Goal: Transaction & Acquisition: Book appointment/travel/reservation

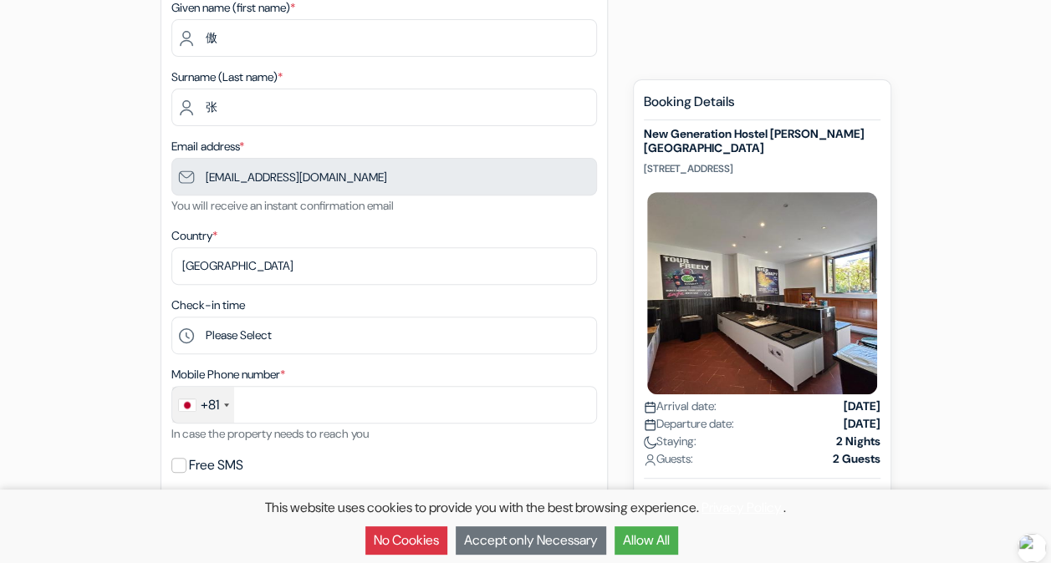
scroll to position [230, 0]
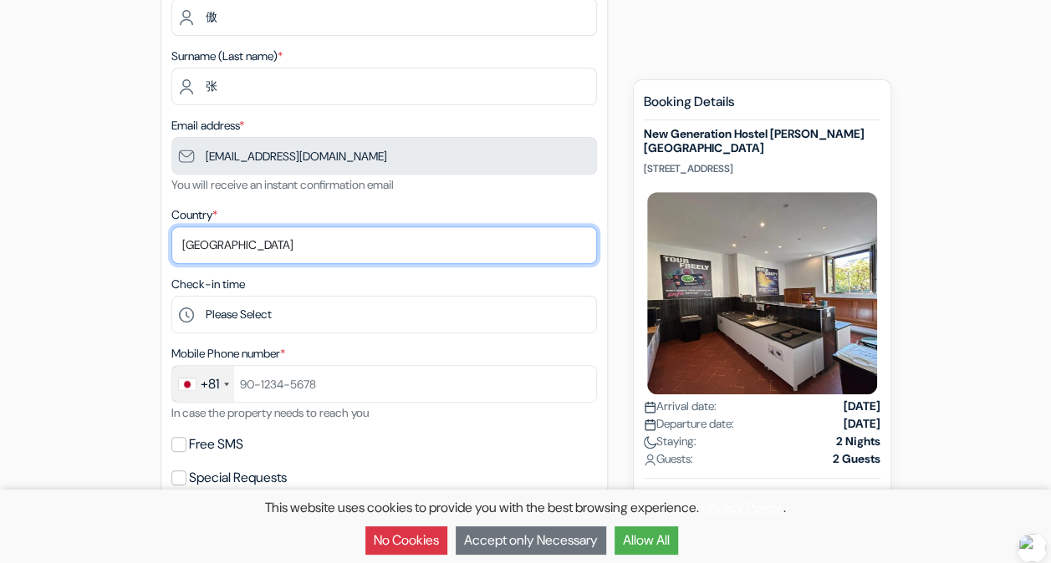
click at [331, 248] on select "Select country [GEOGRAPHIC_DATA] [GEOGRAPHIC_DATA] [GEOGRAPHIC_DATA] [GEOGRAPHI…" at bounding box center [383, 246] width 425 height 38
select select "45"
click at [171, 227] on select "Select country [GEOGRAPHIC_DATA] [GEOGRAPHIC_DATA] [GEOGRAPHIC_DATA] [GEOGRAPHI…" at bounding box center [383, 246] width 425 height 38
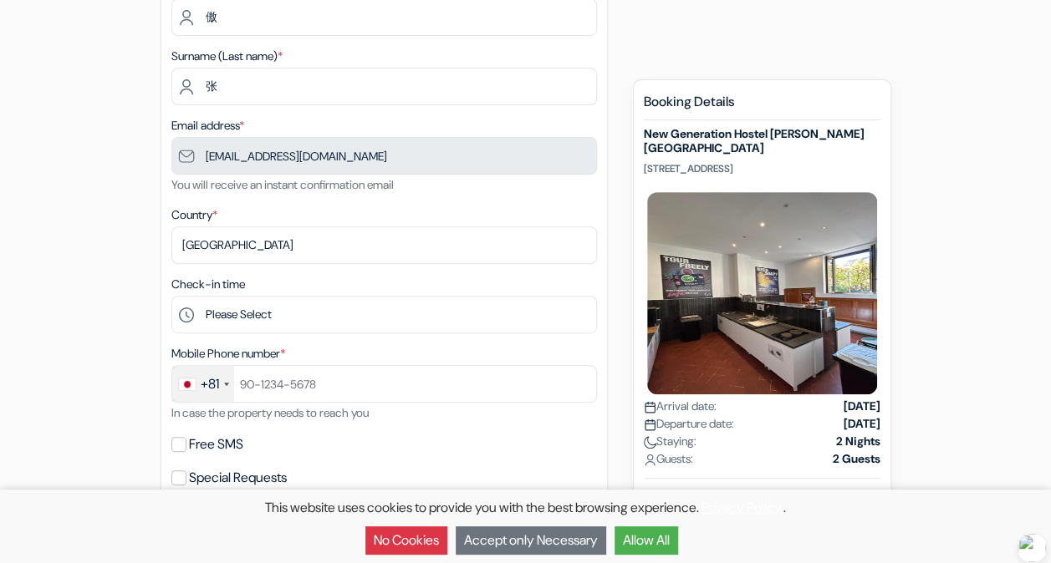
click at [88, 359] on div "add_box New Generation [GEOGRAPHIC_DATA][PERSON_NAME] [STREET_ADDRESS] Property…" at bounding box center [525, 565] width 953 height 1286
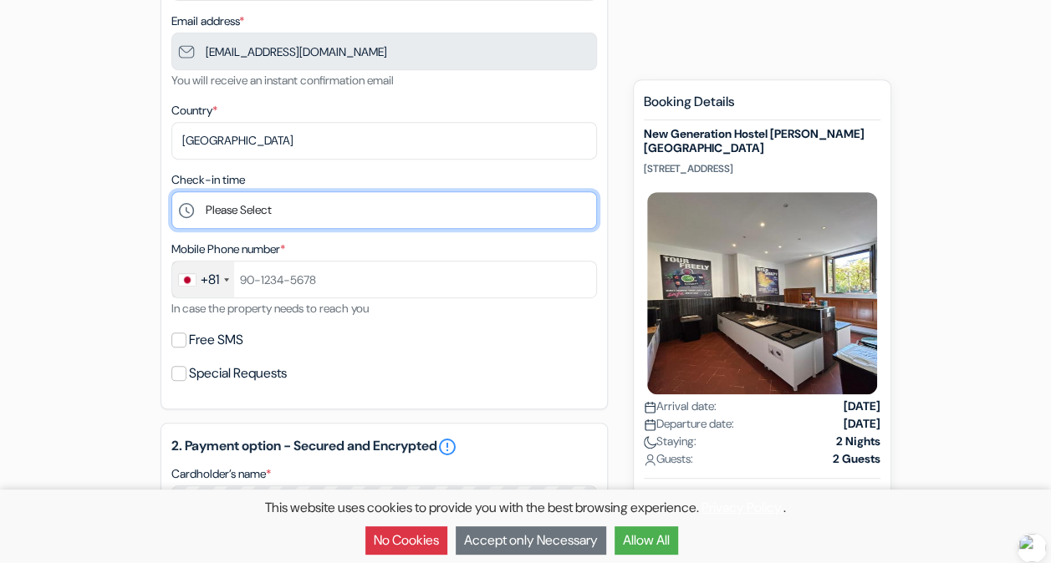
click at [283, 214] on select "Please Select 1:00 2:00 3:00 4:00 5:00 6:00 7:00 8:00 9:00 10:00 11:00 12:00 13…" at bounding box center [383, 210] width 425 height 38
select select "12"
click at [171, 193] on select "Please Select 1:00 2:00 3:00 4:00 5:00 6:00 7:00 8:00 9:00 10:00 11:00 12:00 13…" at bounding box center [383, 210] width 425 height 38
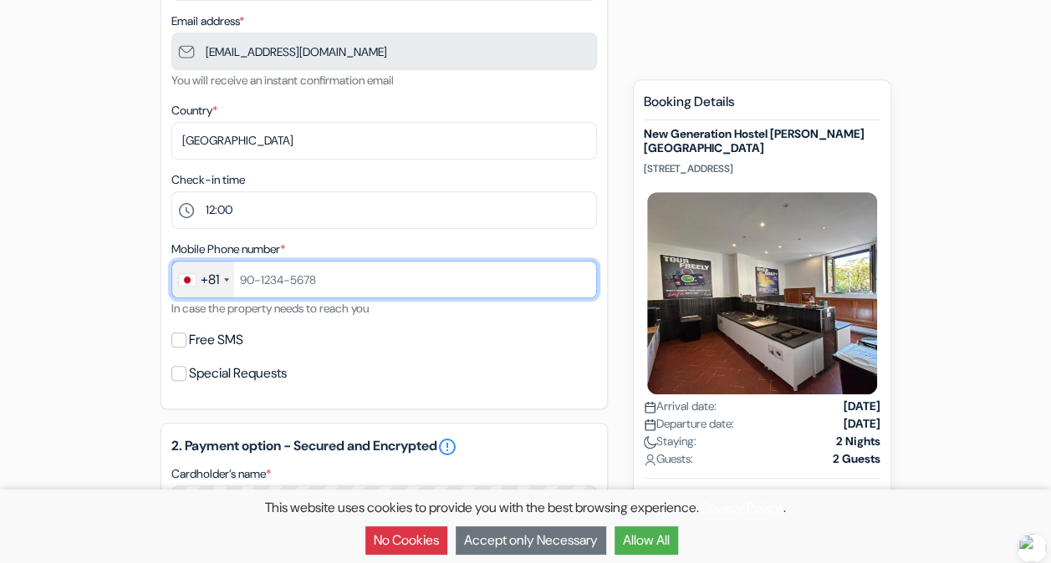
click at [306, 283] on input "text" at bounding box center [383, 280] width 425 height 38
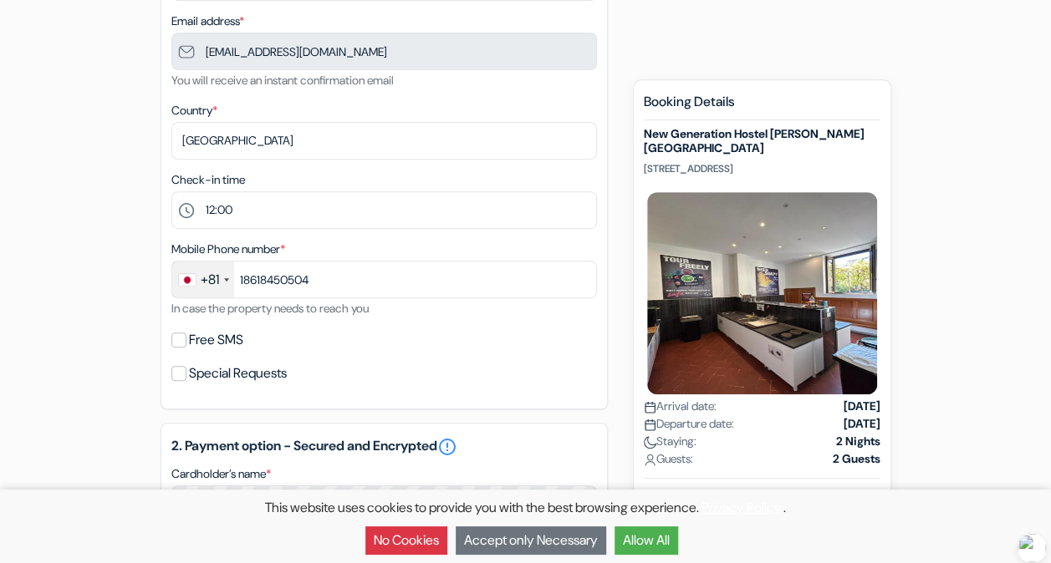
click at [202, 283] on div "+81" at bounding box center [210, 280] width 18 height 20
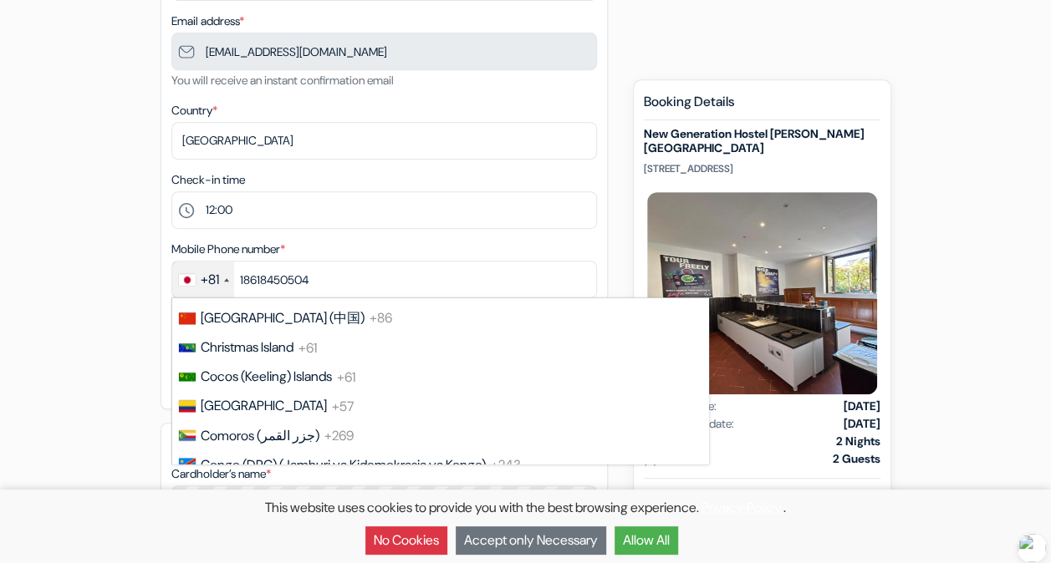
scroll to position [1375, 0]
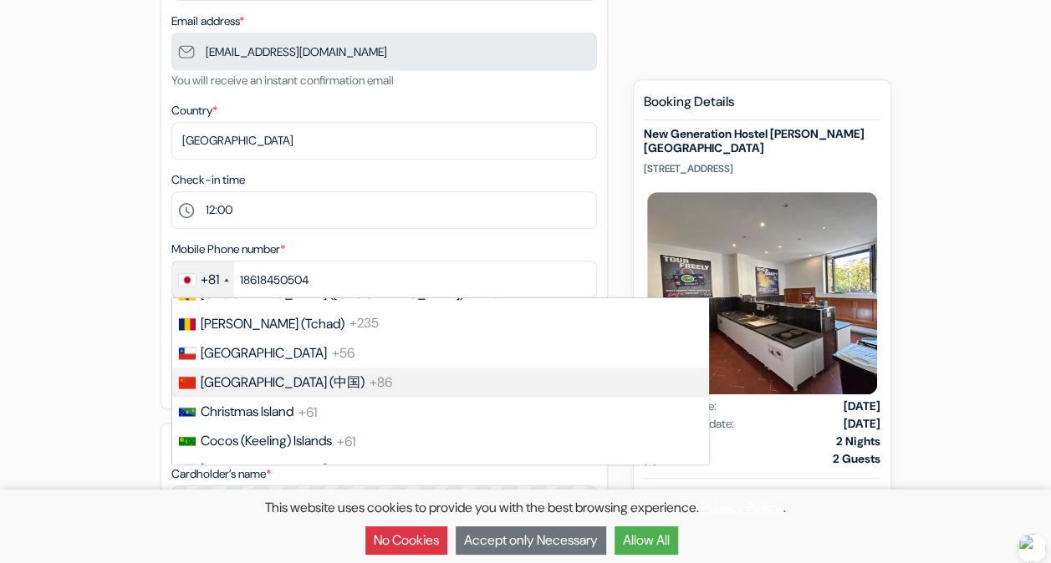
click at [269, 391] on span "[GEOGRAPHIC_DATA] (中国)" at bounding box center [283, 383] width 164 height 18
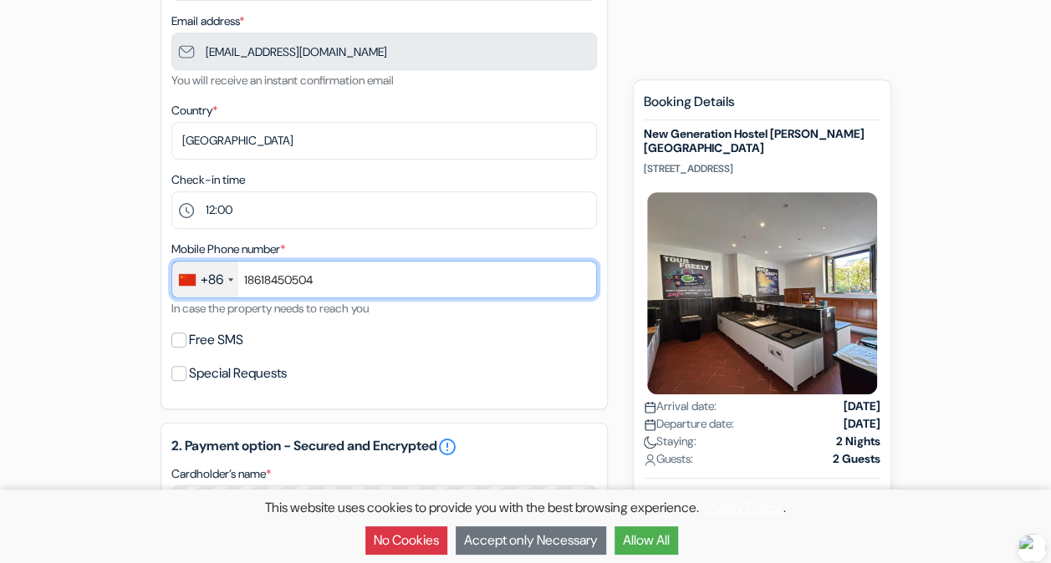
drag, startPoint x: 360, startPoint y: 293, endPoint x: 214, endPoint y: 291, distance: 146.3
click at [214, 291] on div "+86 France +33 United Kingdom +44 Germany (Deutschland) +49 Spain (España) +34 …" at bounding box center [383, 280] width 425 height 38
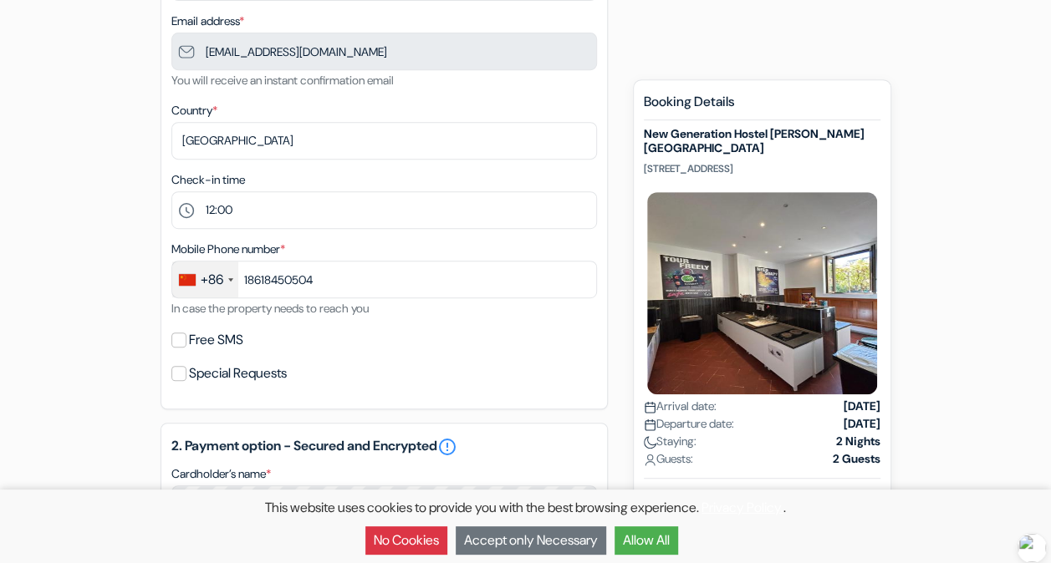
click at [530, 334] on div "Free SMS" at bounding box center [383, 340] width 425 height 23
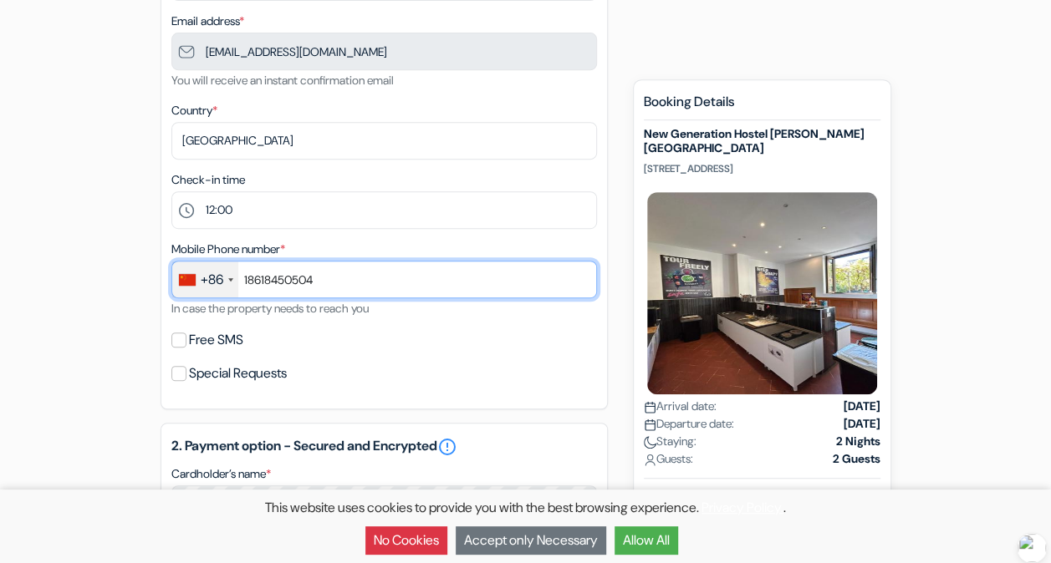
drag, startPoint x: 390, startPoint y: 286, endPoint x: 254, endPoint y: 283, distance: 135.5
click at [254, 283] on input "18618450504" at bounding box center [383, 280] width 425 height 38
click at [450, 291] on input "185" at bounding box center [383, 280] width 425 height 38
type input "18511401511"
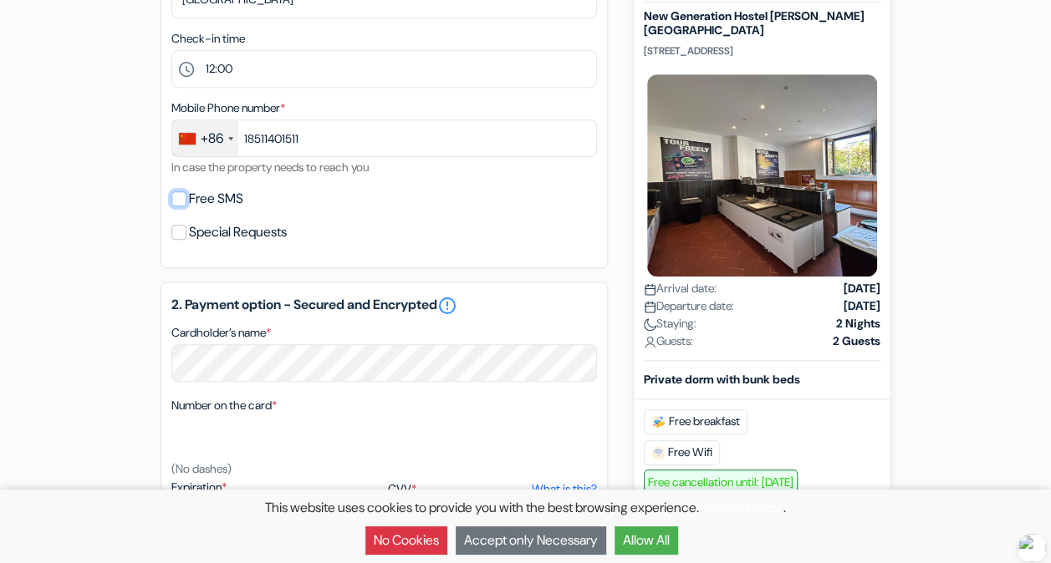
scroll to position [480, 0]
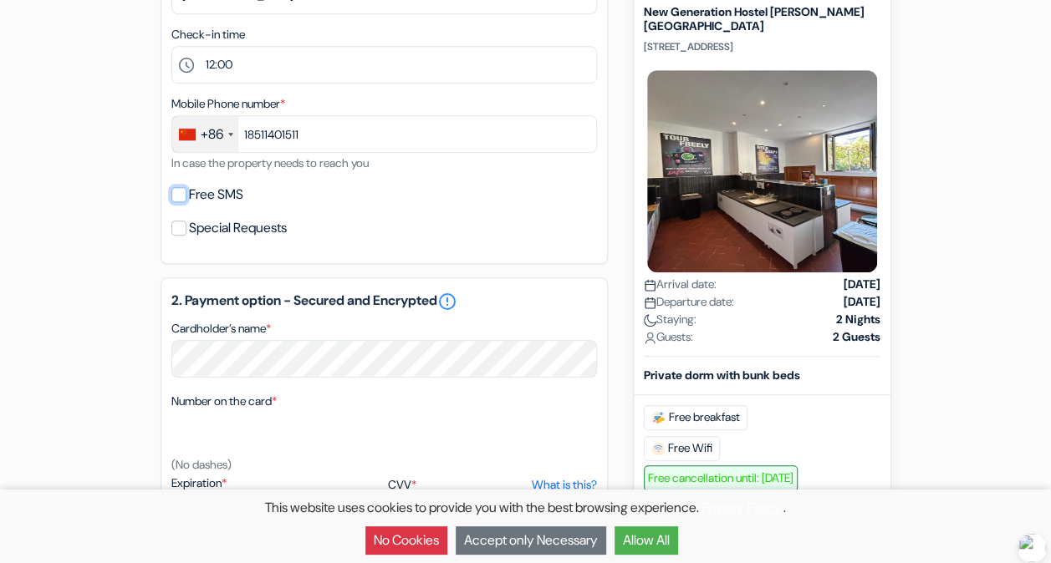
click at [176, 192] on input "Free SMS" at bounding box center [178, 194] width 15 height 15
checkbox input "true"
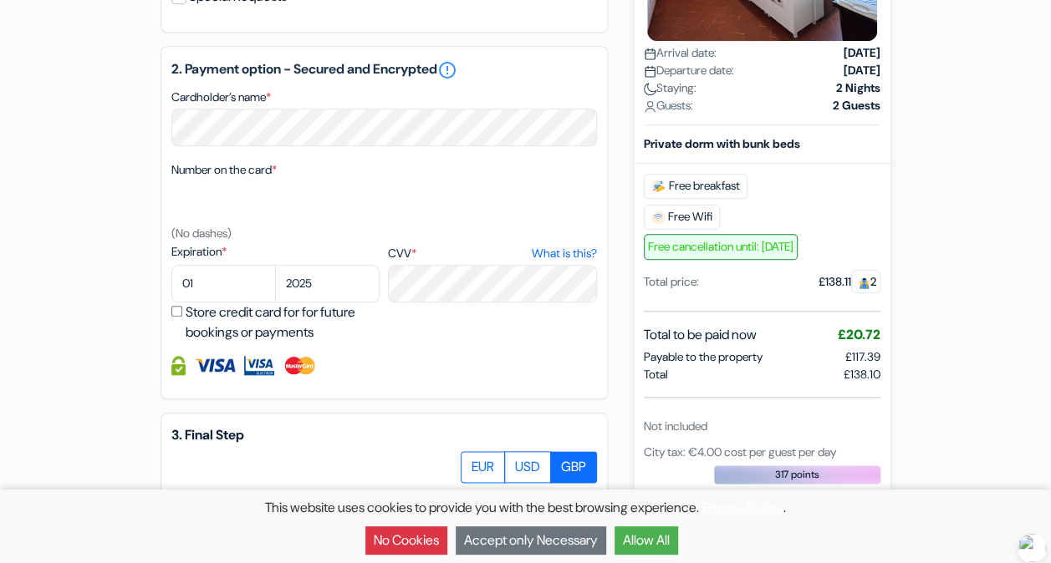
scroll to position [895, 0]
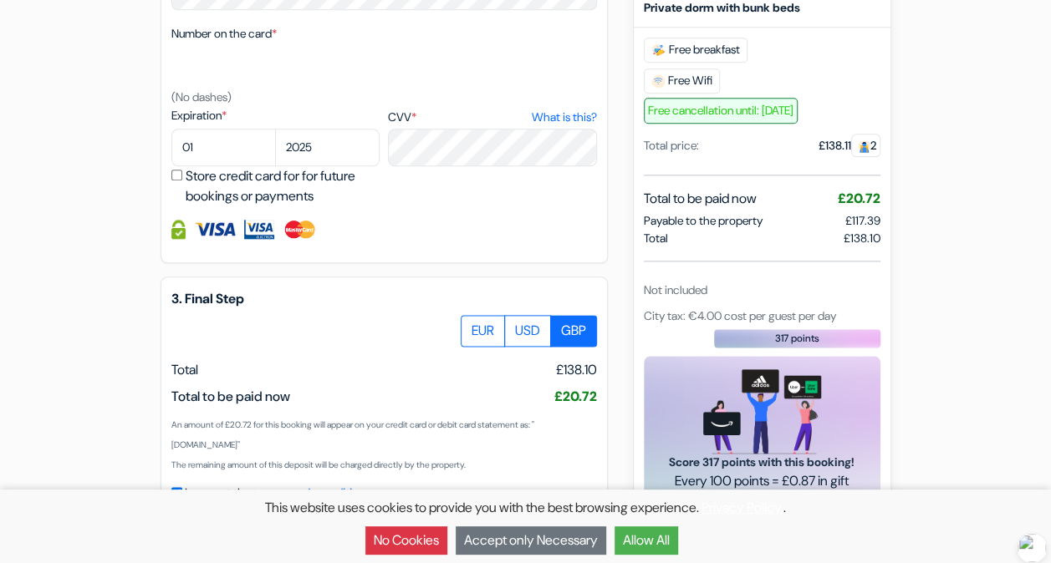
drag, startPoint x: 361, startPoint y: 296, endPoint x: 308, endPoint y: 279, distance: 55.3
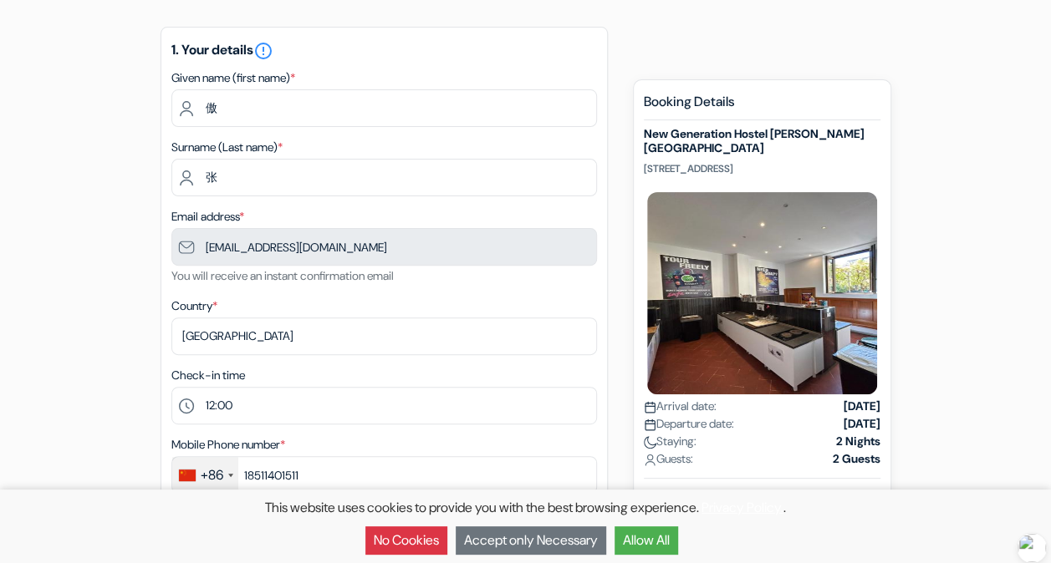
scroll to position [133, 0]
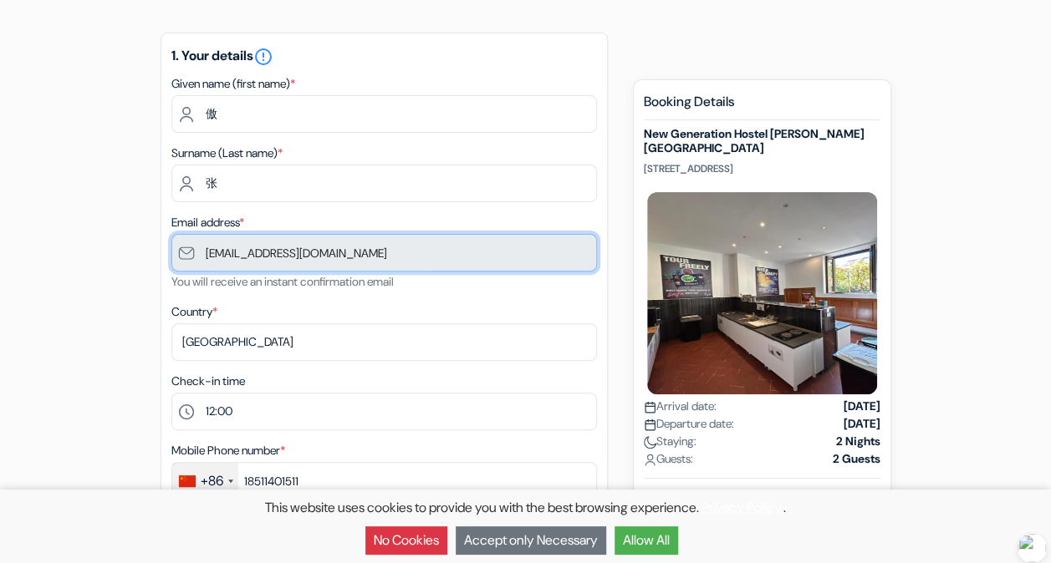
drag, startPoint x: 374, startPoint y: 250, endPoint x: 200, endPoint y: 246, distance: 174.8
click at [200, 246] on input "[EMAIL_ADDRESS][DOMAIN_NAME]" at bounding box center [383, 253] width 425 height 38
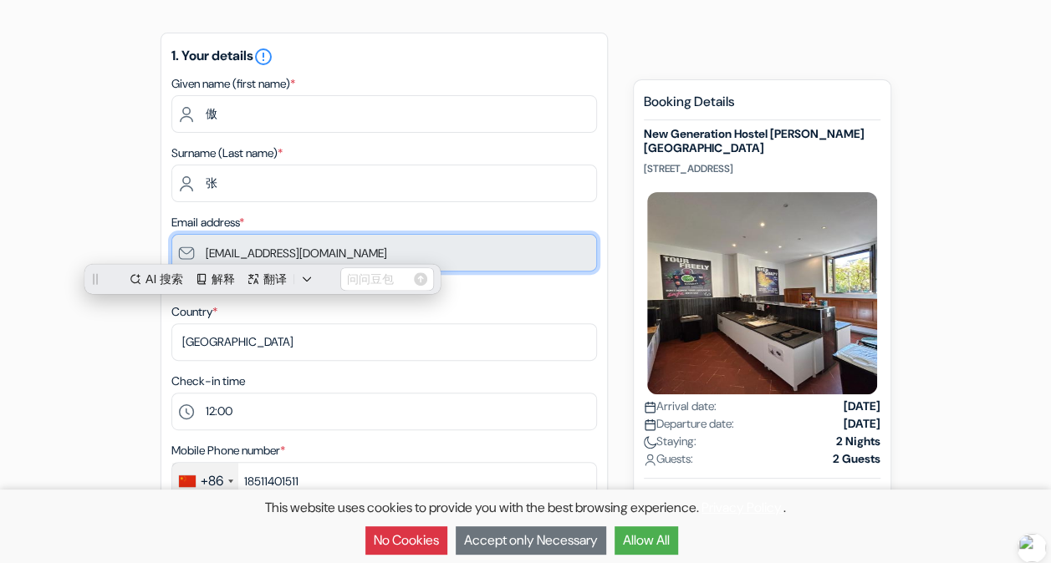
scroll to position [0, 0]
click at [353, 242] on input "[EMAIL_ADDRESS][DOMAIN_NAME]" at bounding box center [383, 253] width 425 height 38
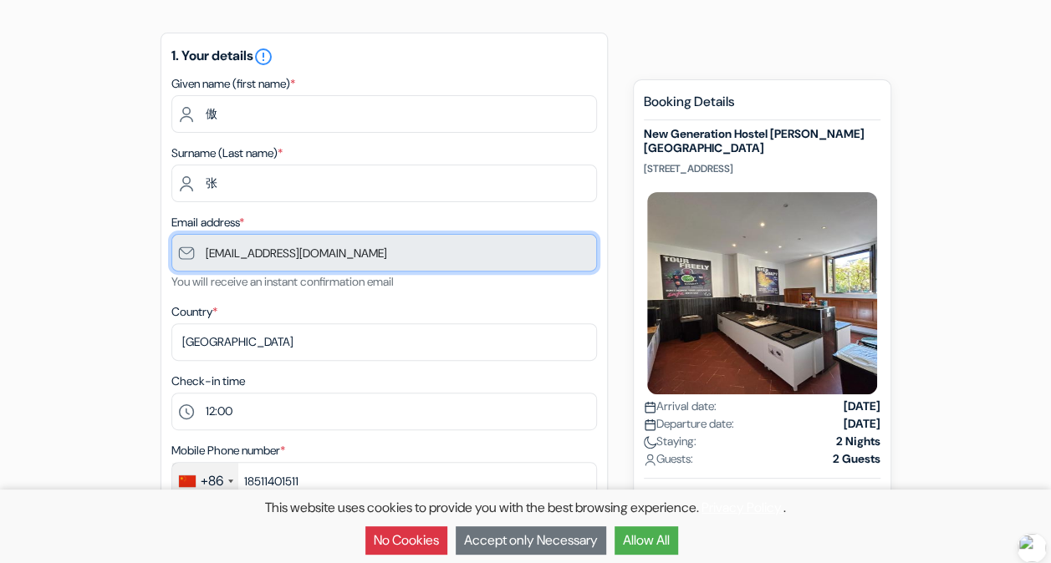
click at [332, 257] on input "[EMAIL_ADDRESS][DOMAIN_NAME]" at bounding box center [383, 253] width 425 height 38
drag, startPoint x: 332, startPoint y: 257, endPoint x: 137, endPoint y: 261, distance: 194.8
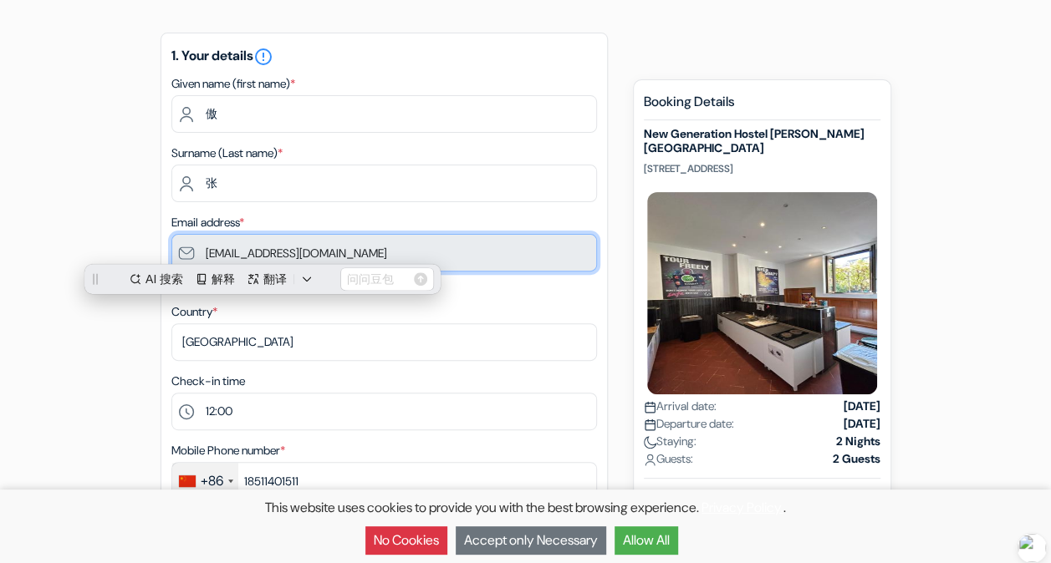
click at [552, 259] on input "[EMAIL_ADDRESS][DOMAIN_NAME]" at bounding box center [383, 253] width 425 height 38
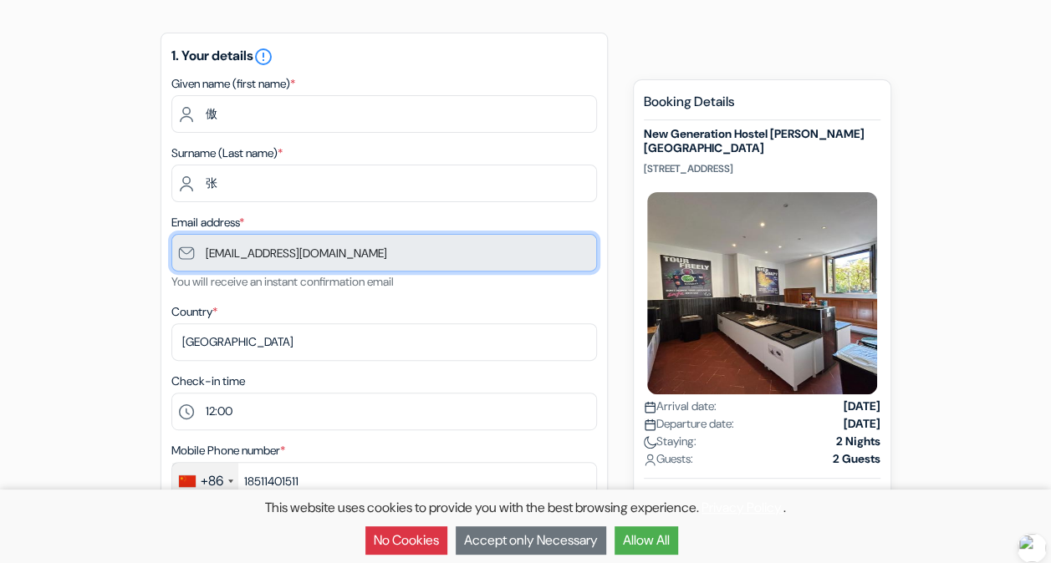
click at [552, 259] on input "[EMAIL_ADDRESS][DOMAIN_NAME]" at bounding box center [383, 253] width 425 height 38
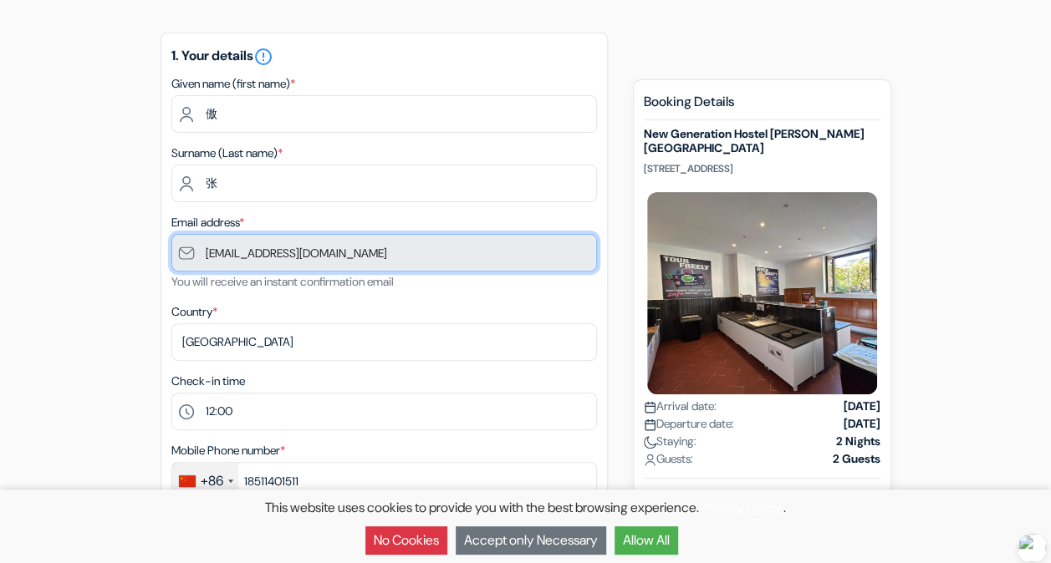
click at [312, 246] on input "[EMAIL_ADDRESS][DOMAIN_NAME]" at bounding box center [383, 253] width 425 height 38
click at [336, 259] on input "[EMAIL_ADDRESS][DOMAIN_NAME]" at bounding box center [383, 253] width 425 height 38
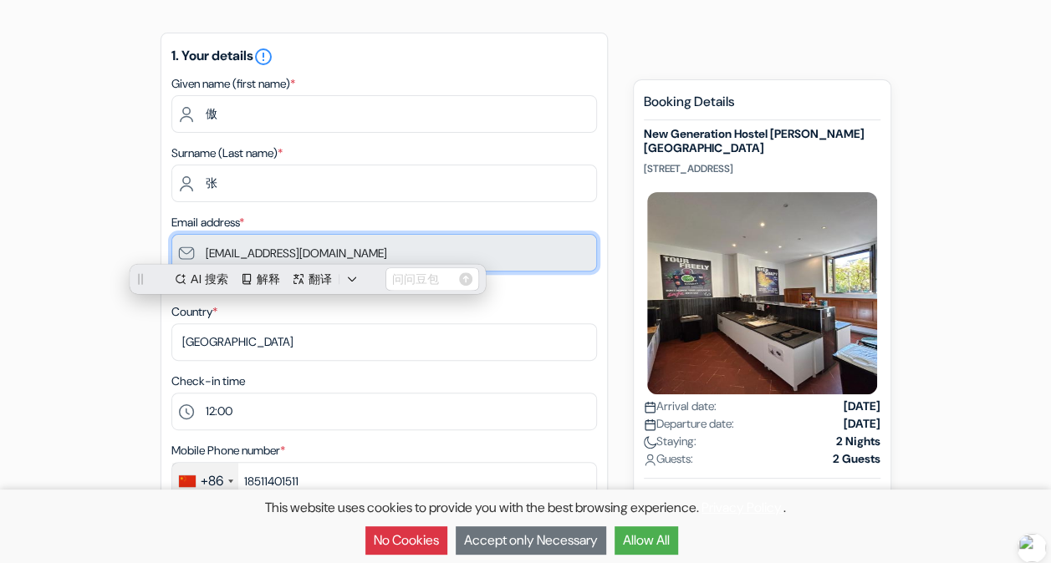
click at [336, 259] on input "[EMAIL_ADDRESS][DOMAIN_NAME]" at bounding box center [383, 253] width 425 height 38
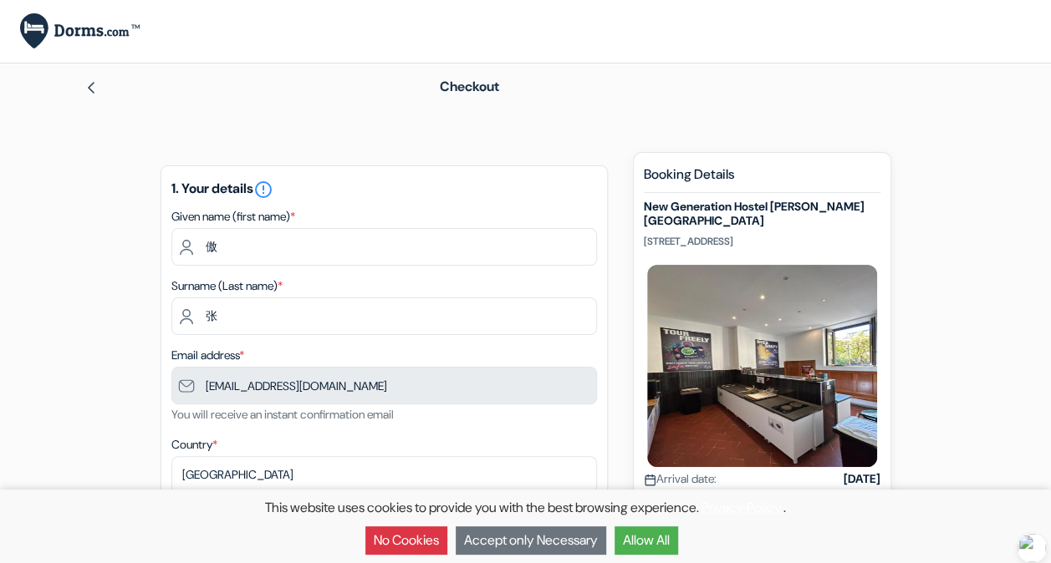
click at [675, 543] on button "Allow All" at bounding box center [646, 541] width 64 height 28
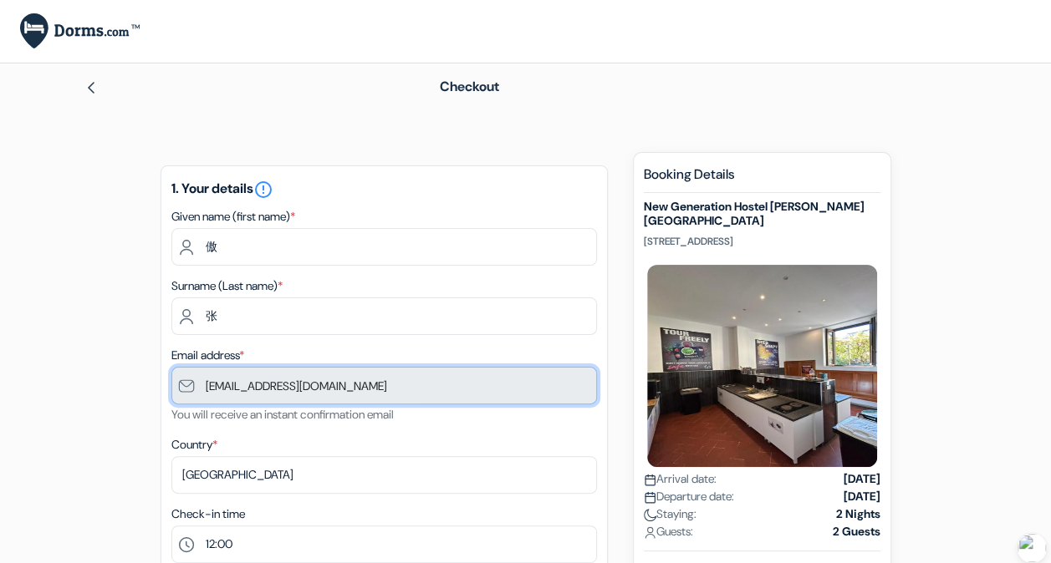
click at [388, 397] on input "[EMAIL_ADDRESS][DOMAIN_NAME]" at bounding box center [383, 386] width 425 height 38
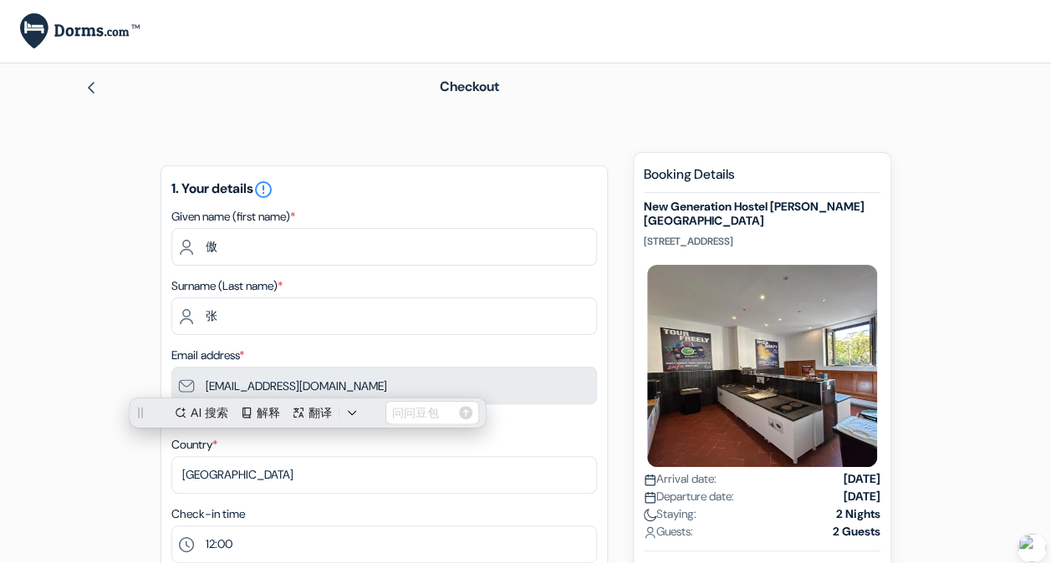
click at [541, 430] on div "1. Your details error_outline Given name (first name) * 傲 Surname (Last name) *…" at bounding box center [383, 479] width 447 height 626
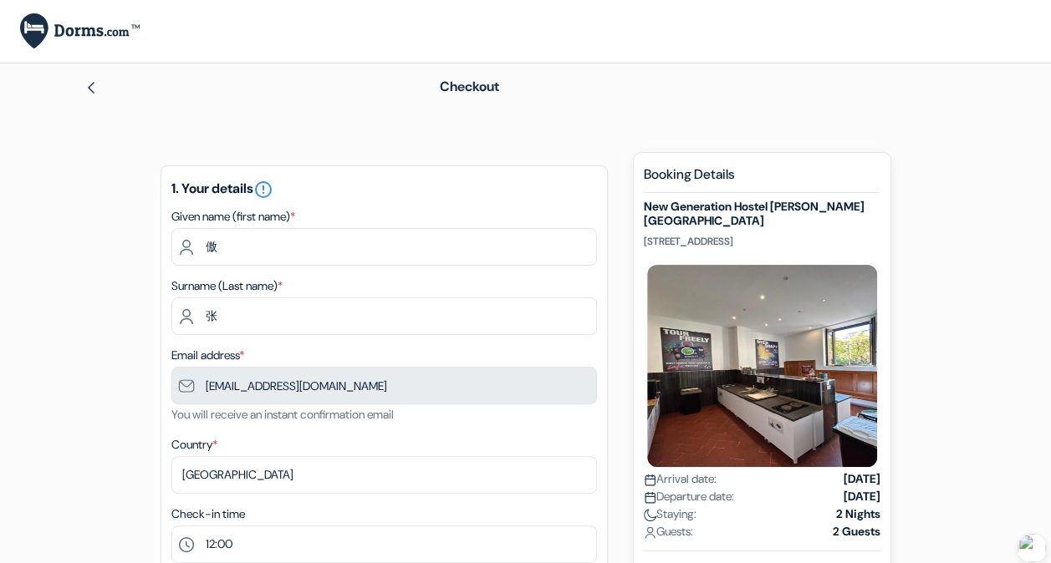
scroll to position [304, 0]
select select "256"
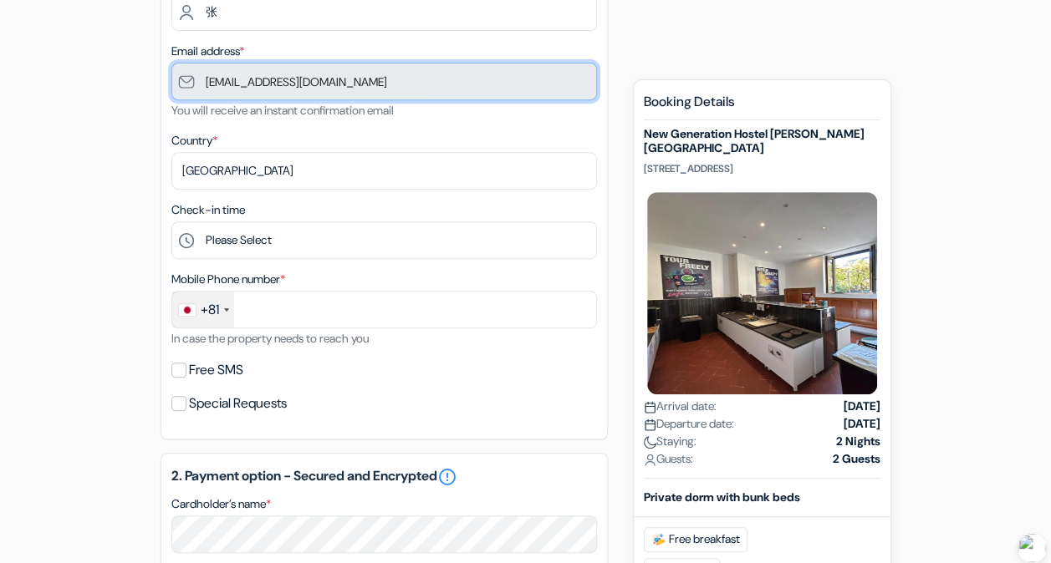
click at [266, 87] on input "[EMAIL_ADDRESS][DOMAIN_NAME]" at bounding box center [383, 82] width 425 height 38
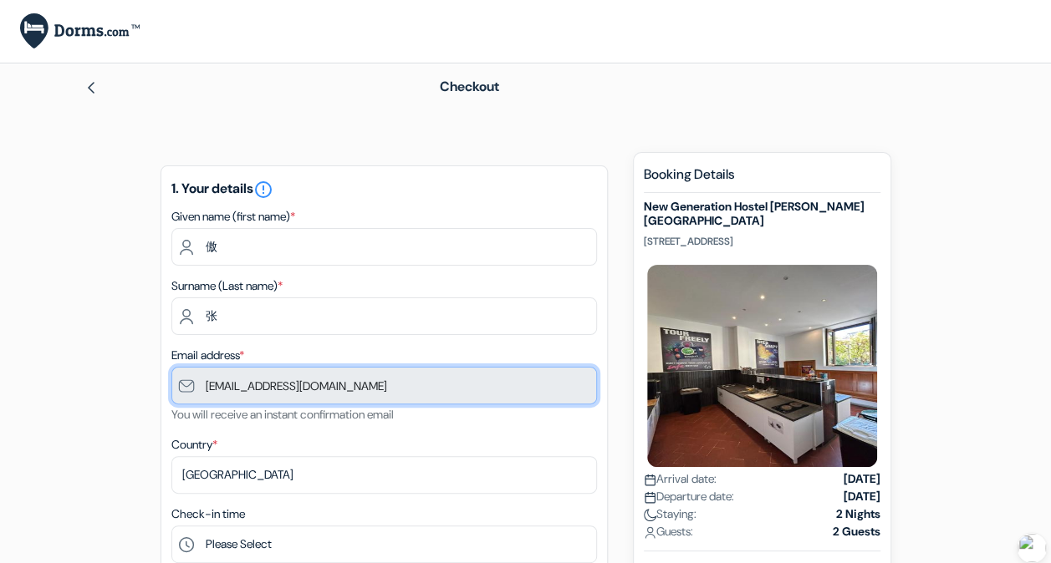
click at [344, 392] on input "[EMAIL_ADDRESS][DOMAIN_NAME]" at bounding box center [383, 386] width 425 height 38
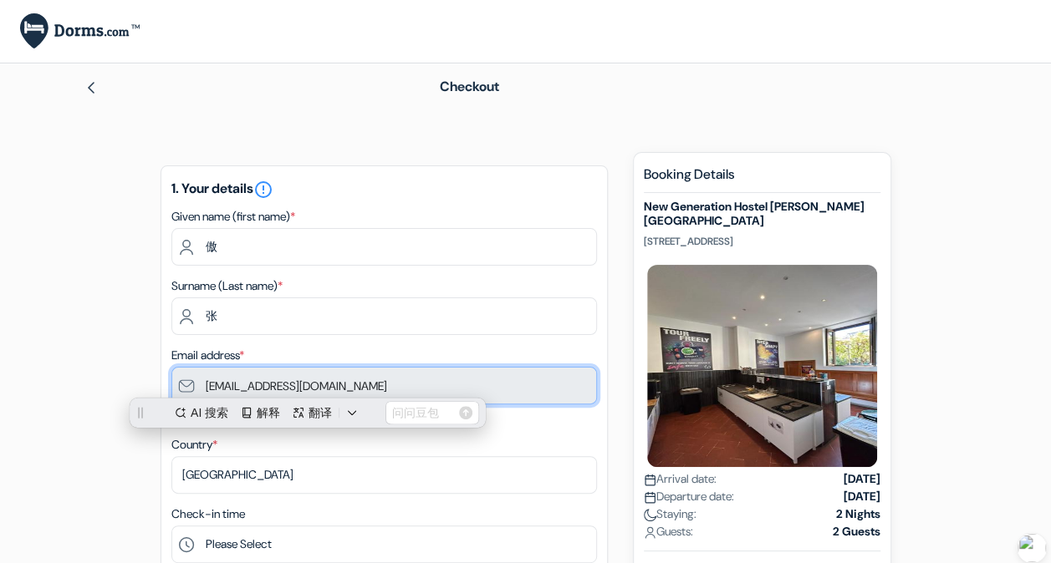
click at [344, 392] on input "[EMAIL_ADDRESS][DOMAIN_NAME]" at bounding box center [383, 386] width 425 height 38
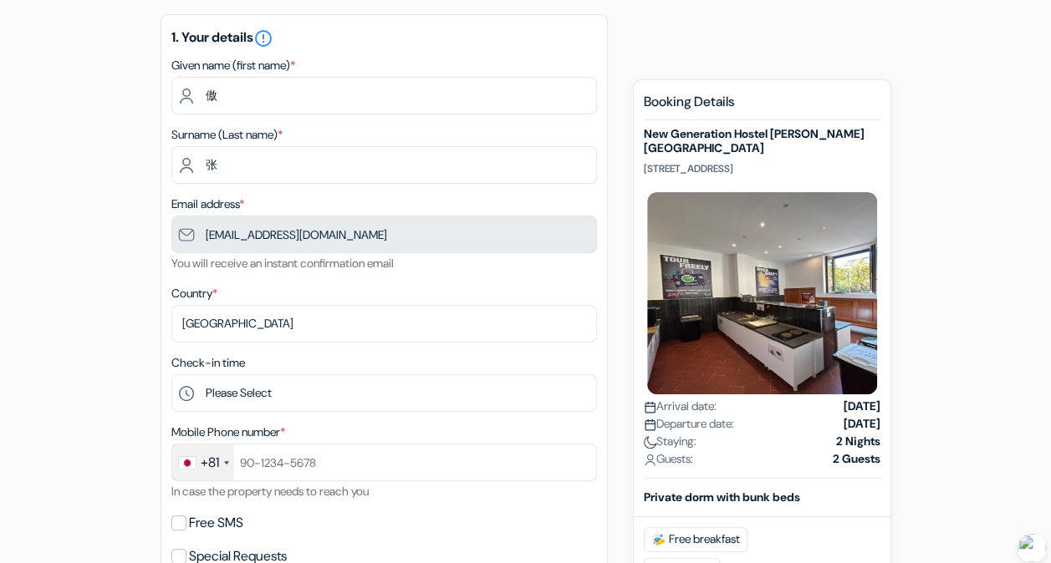
scroll to position [153, 0]
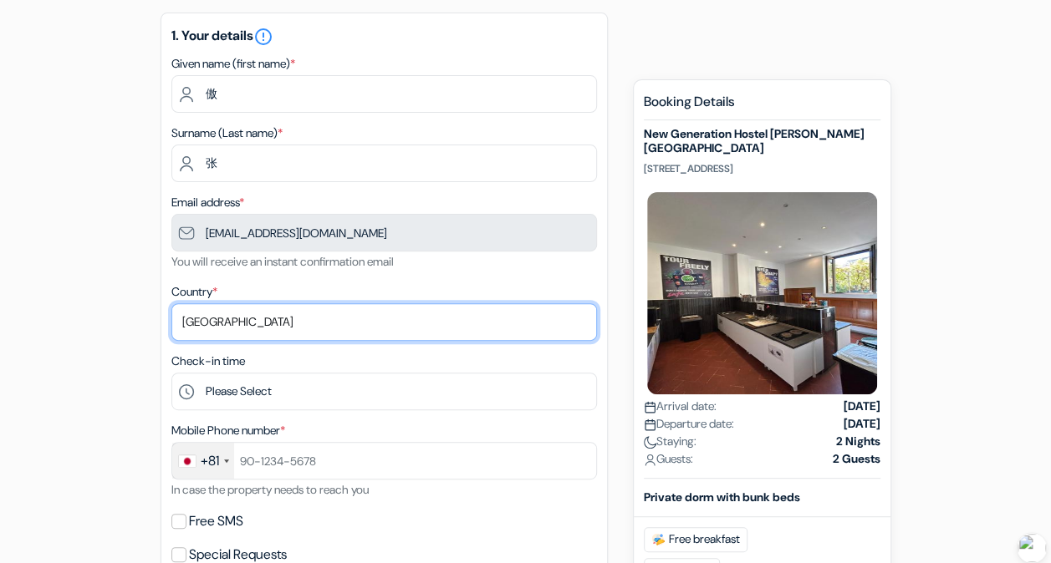
click at [261, 325] on select "Select country Abkhazia Afghanistan Albania Algeria American Samoa Andorra Ango…" at bounding box center [383, 322] width 425 height 38
click at [222, 326] on select "Select country Abkhazia Afghanistan Albania Algeria American Samoa Andorra Ango…" at bounding box center [383, 322] width 425 height 38
select select "45"
click at [171, 304] on select "Select country Abkhazia Afghanistan Albania Algeria American Samoa Andorra Ango…" at bounding box center [383, 322] width 425 height 38
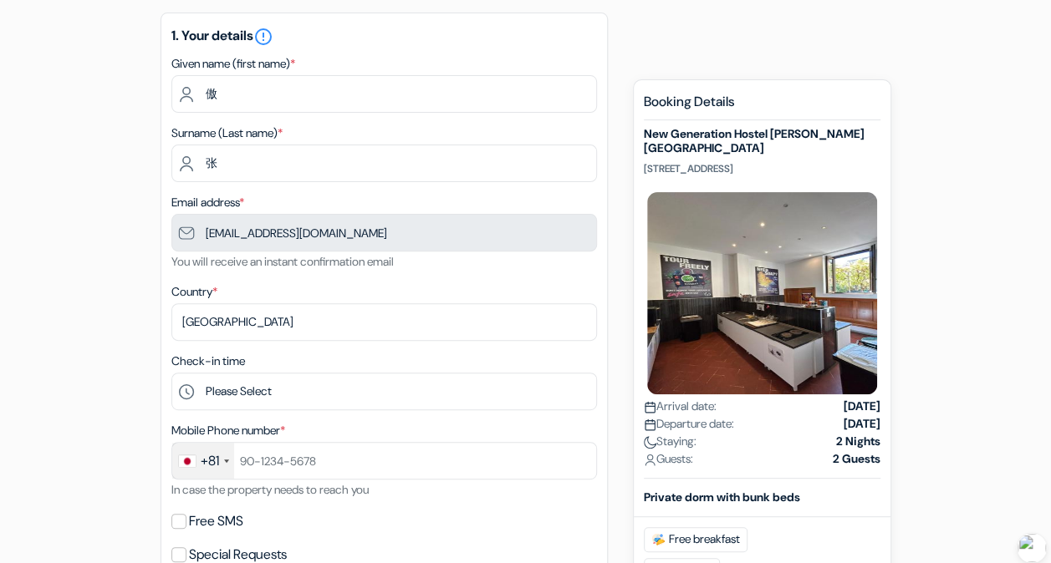
click at [206, 466] on div "+81" at bounding box center [210, 461] width 18 height 20
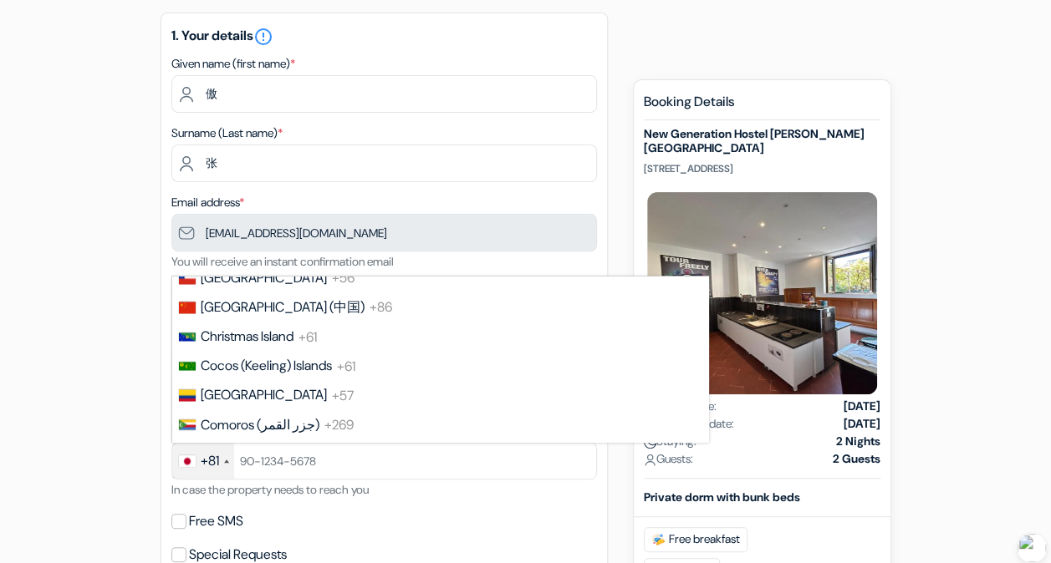
scroll to position [1417, 0]
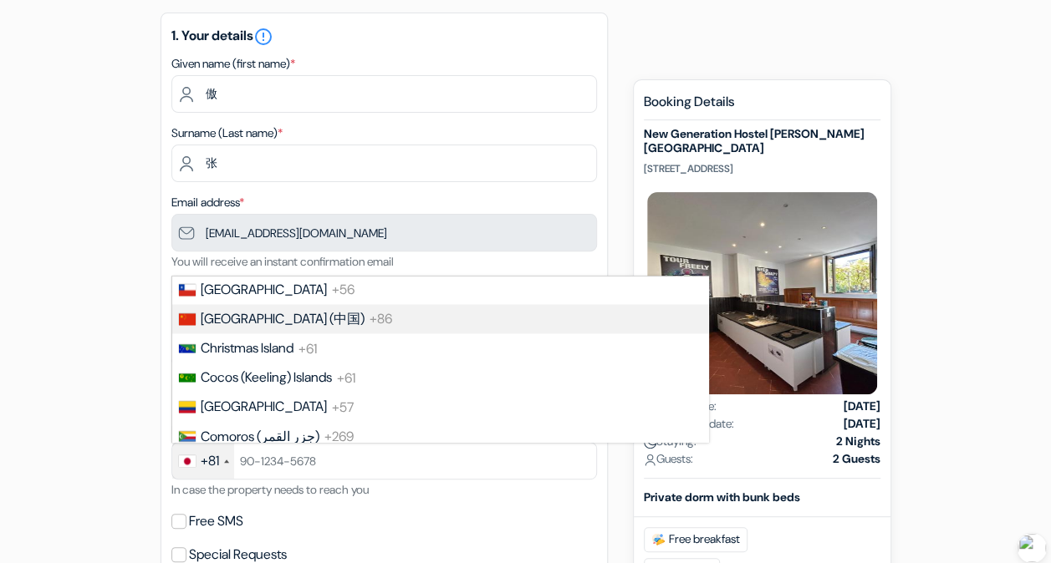
click at [362, 334] on li "China (中国) +86" at bounding box center [439, 318] width 537 height 29
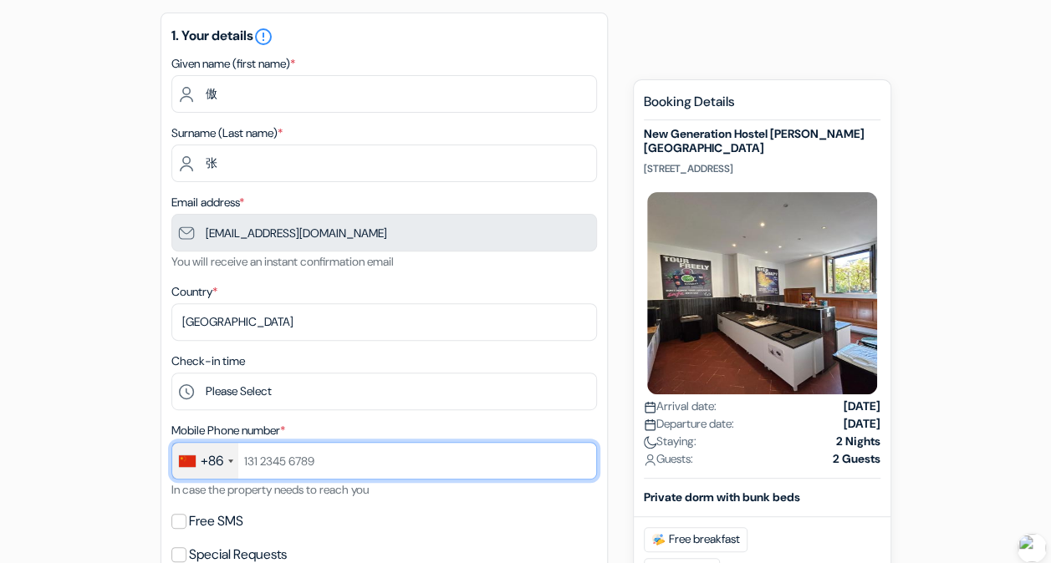
click at [315, 457] on input "text" at bounding box center [383, 461] width 425 height 38
click at [385, 465] on input "text" at bounding box center [383, 461] width 425 height 38
type input "18511401511"
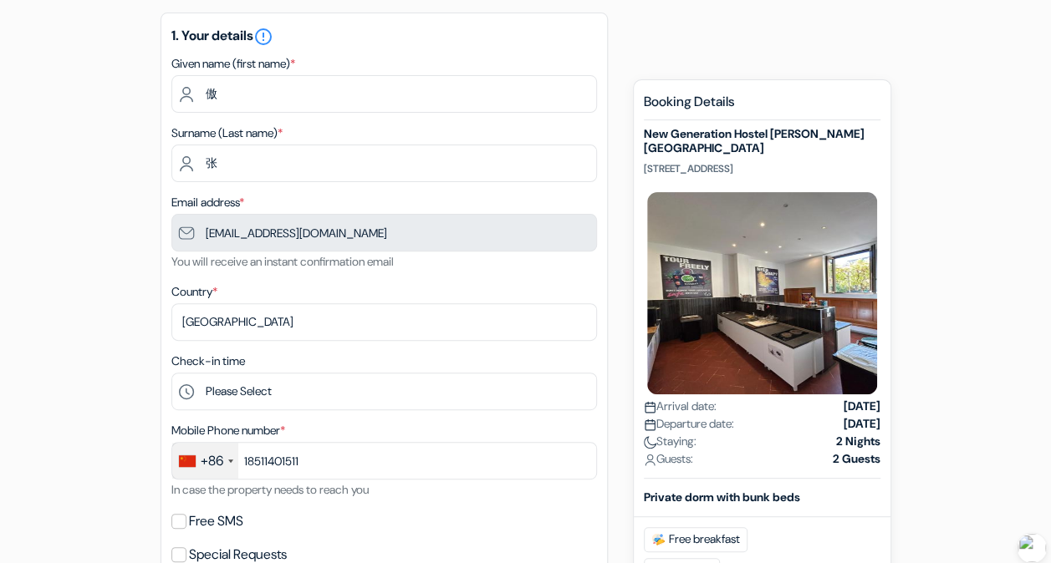
click at [462, 525] on div "Free SMS" at bounding box center [383, 521] width 425 height 23
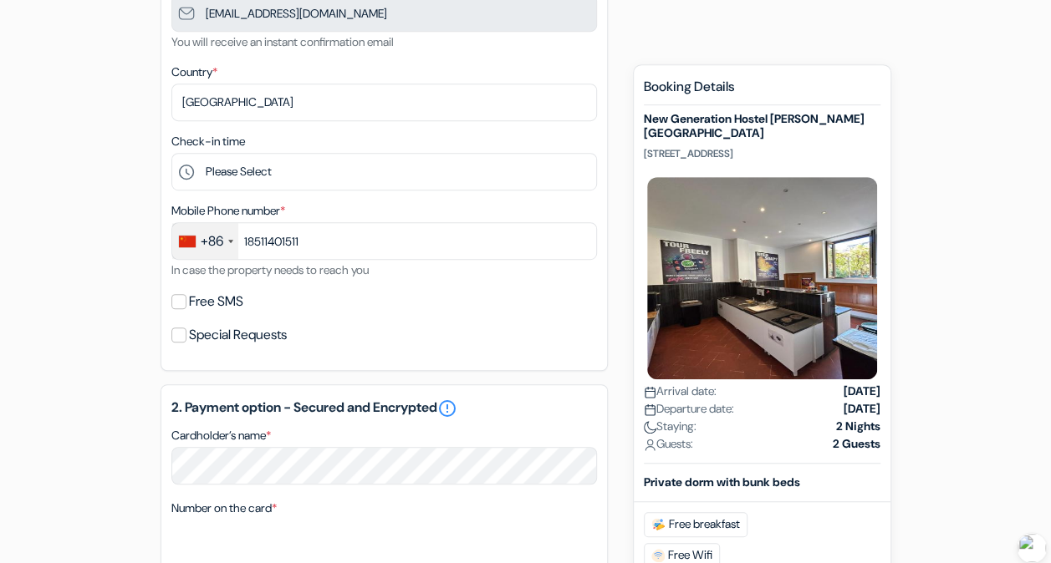
scroll to position [376, 0]
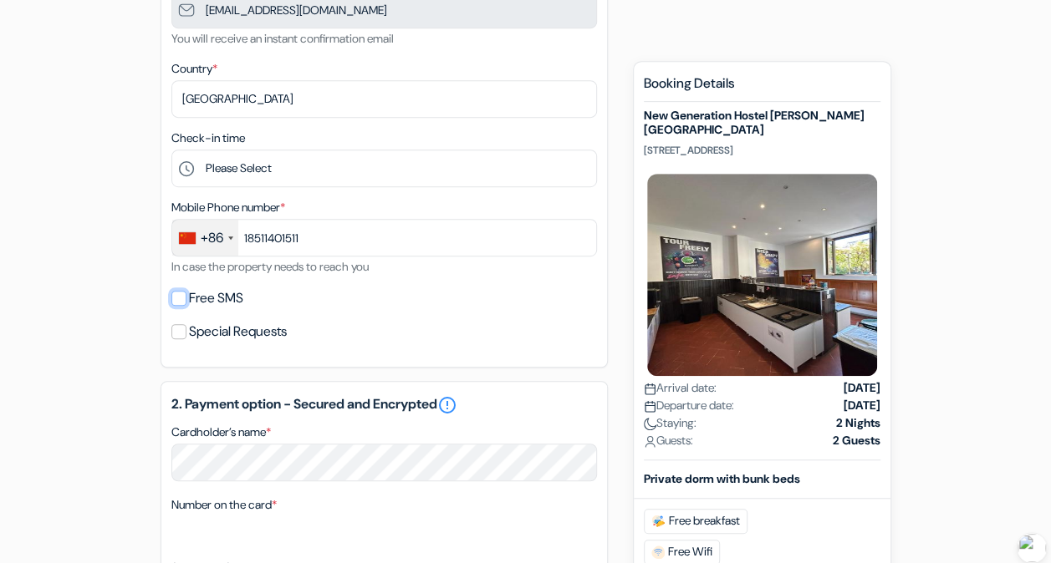
click at [178, 303] on input "Free SMS" at bounding box center [178, 298] width 15 height 15
checkbox input "true"
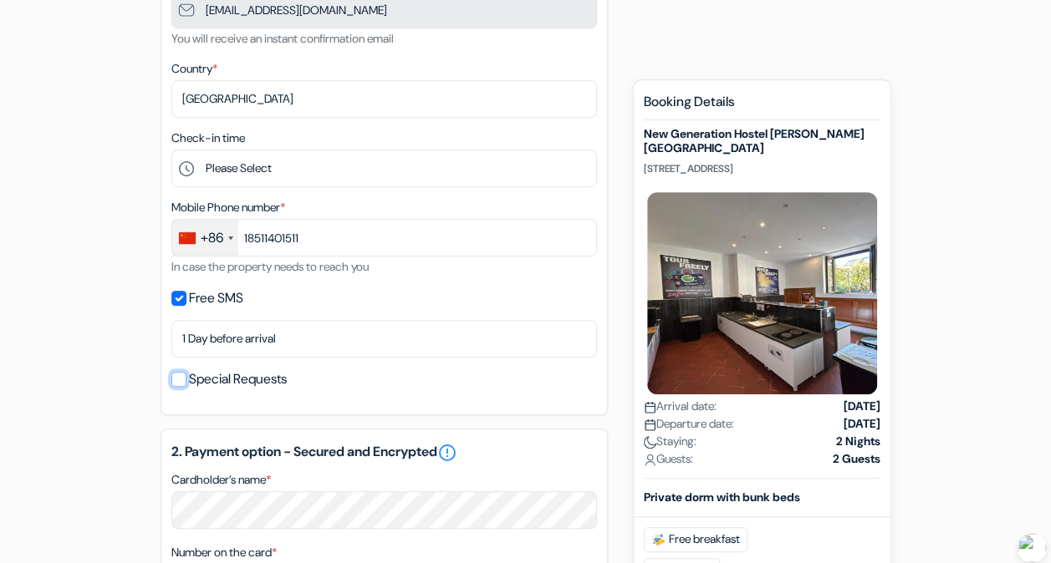
click at [181, 384] on input "Special Requests" at bounding box center [178, 379] width 15 height 15
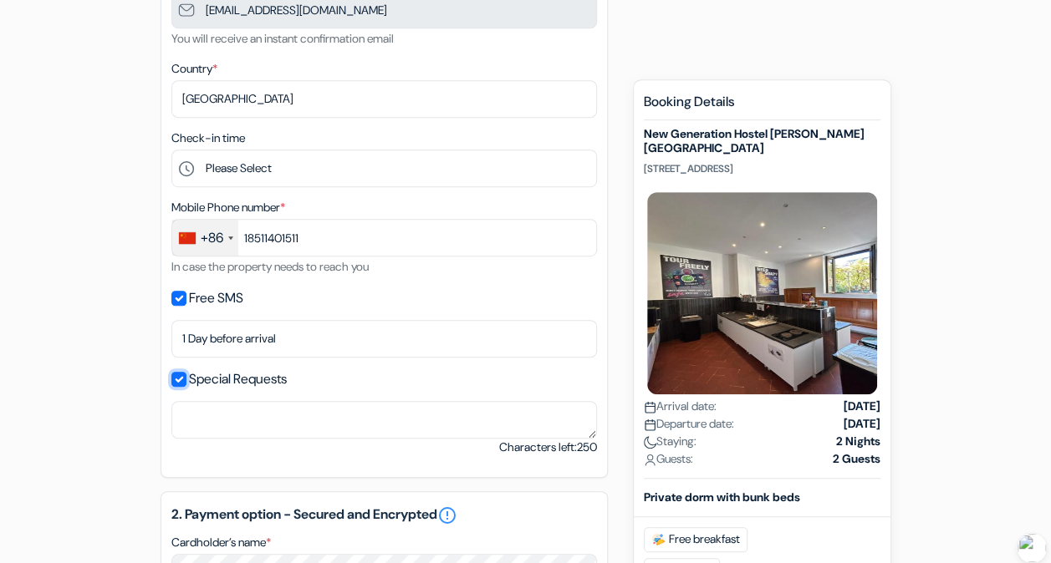
click at [173, 383] on input "Special Requests" at bounding box center [178, 379] width 15 height 15
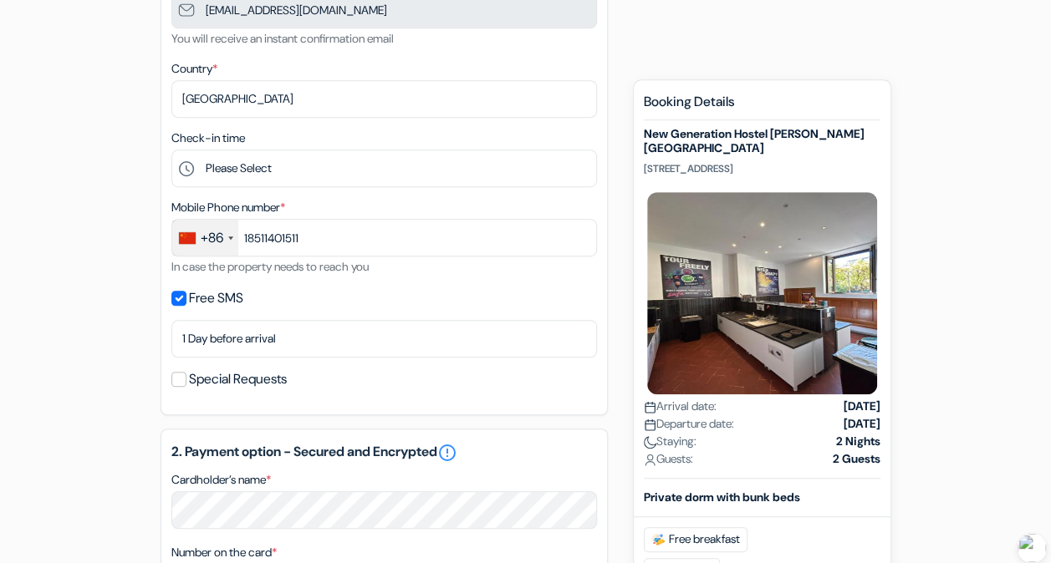
click at [167, 383] on div "1. Your details error_outline Given name (first name) * 傲 Surname (Last name) *…" at bounding box center [383, 102] width 447 height 626
click at [179, 383] on input "Special Requests" at bounding box center [178, 379] width 15 height 15
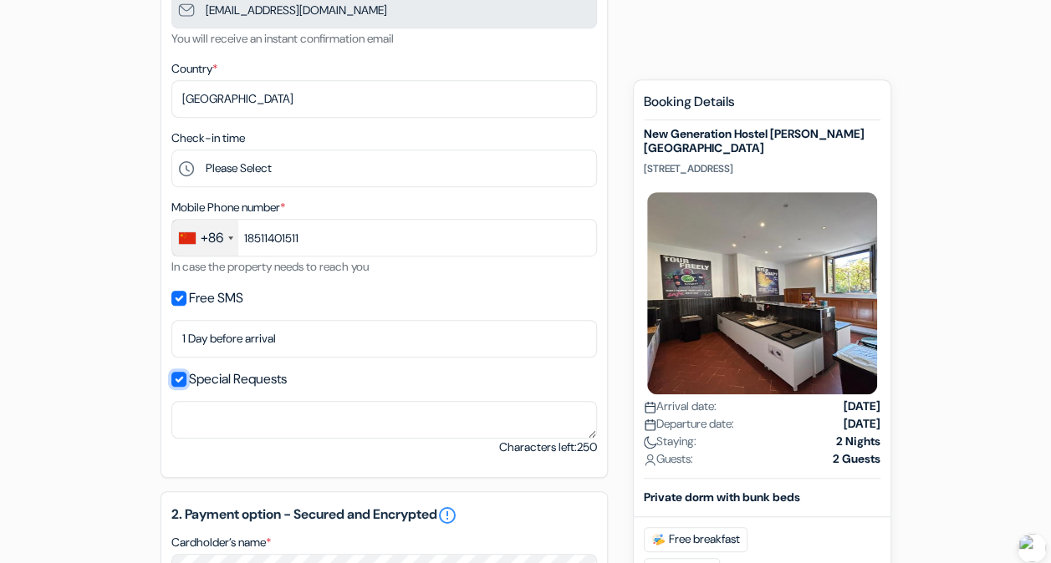
click at [179, 383] on input "Special Requests" at bounding box center [178, 379] width 15 height 15
checkbox input "false"
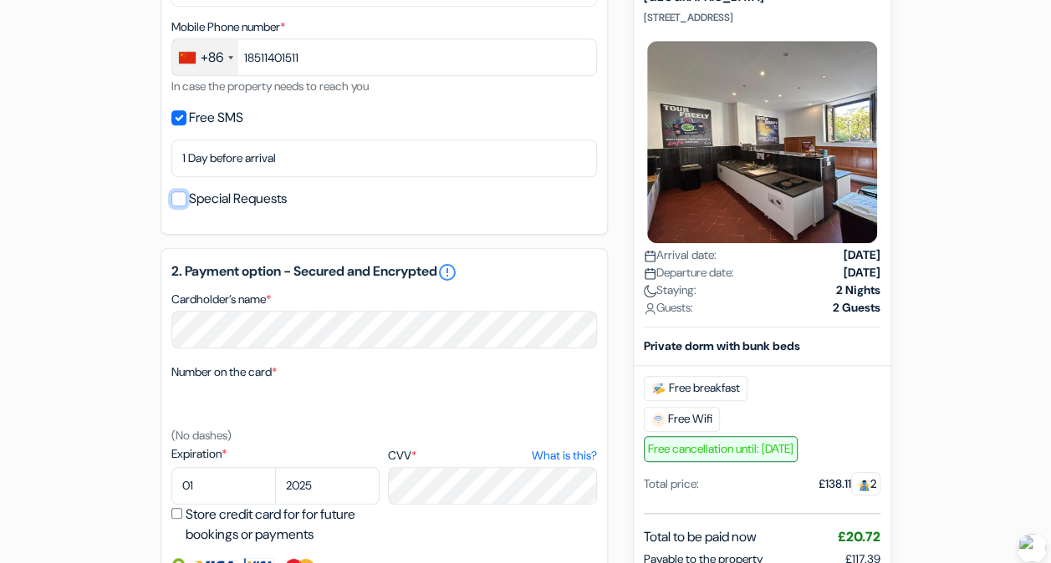
scroll to position [558, 0]
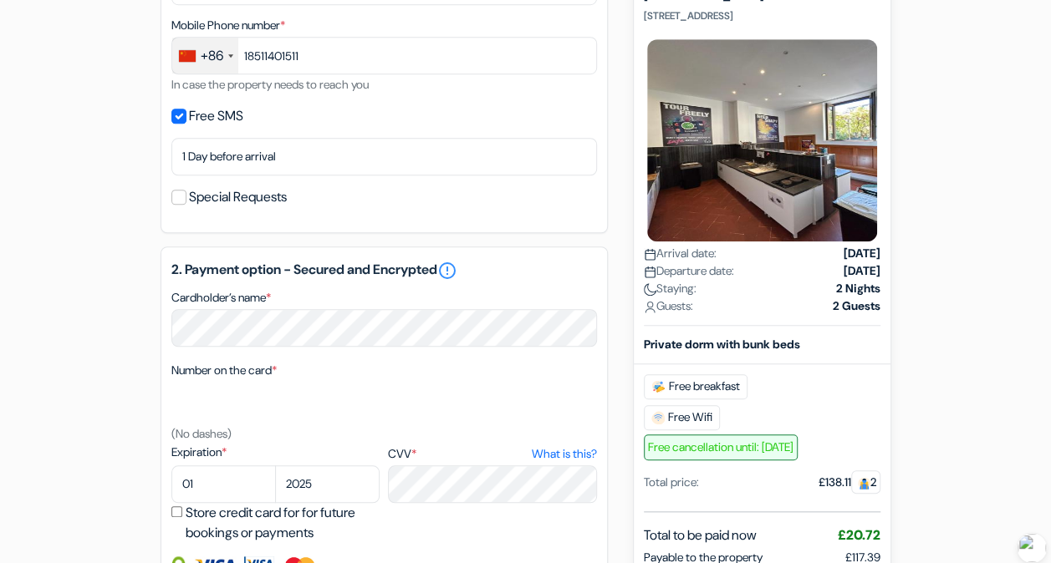
select select "2028"
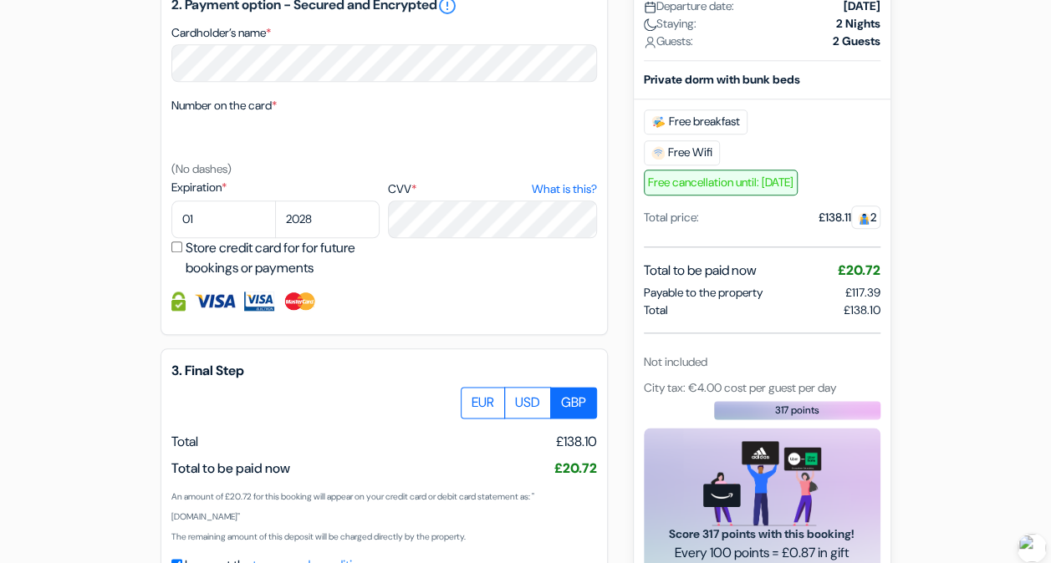
scroll to position [940, 0]
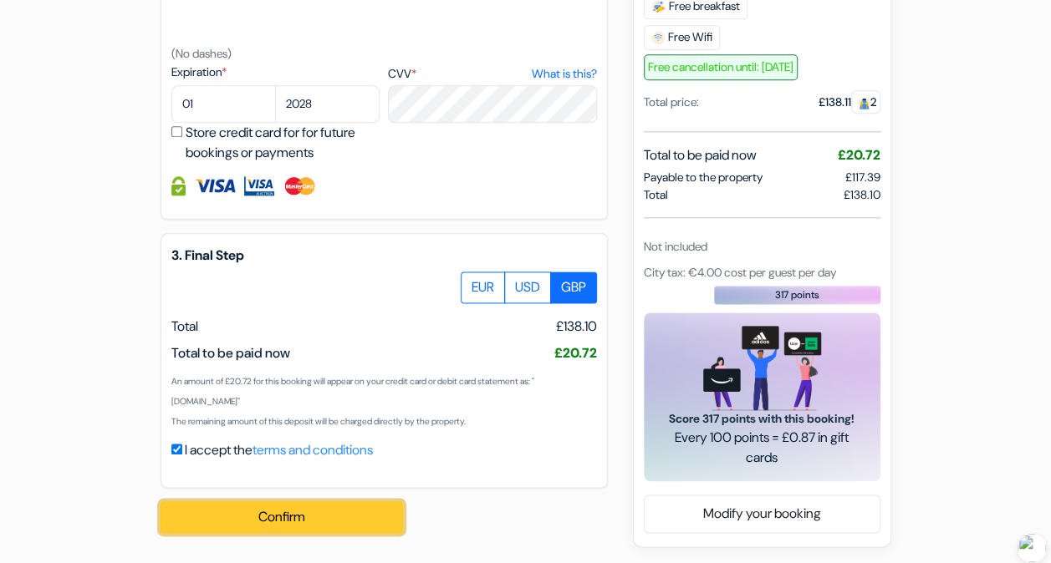
click at [353, 523] on button "Confirm Loading..." at bounding box center [281, 518] width 242 height 32
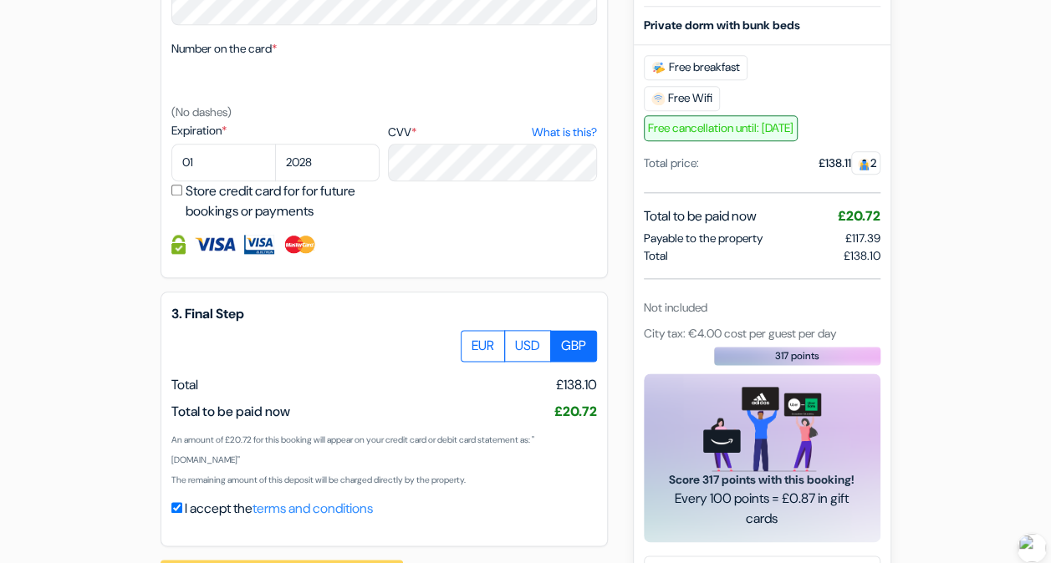
scroll to position [943, 0]
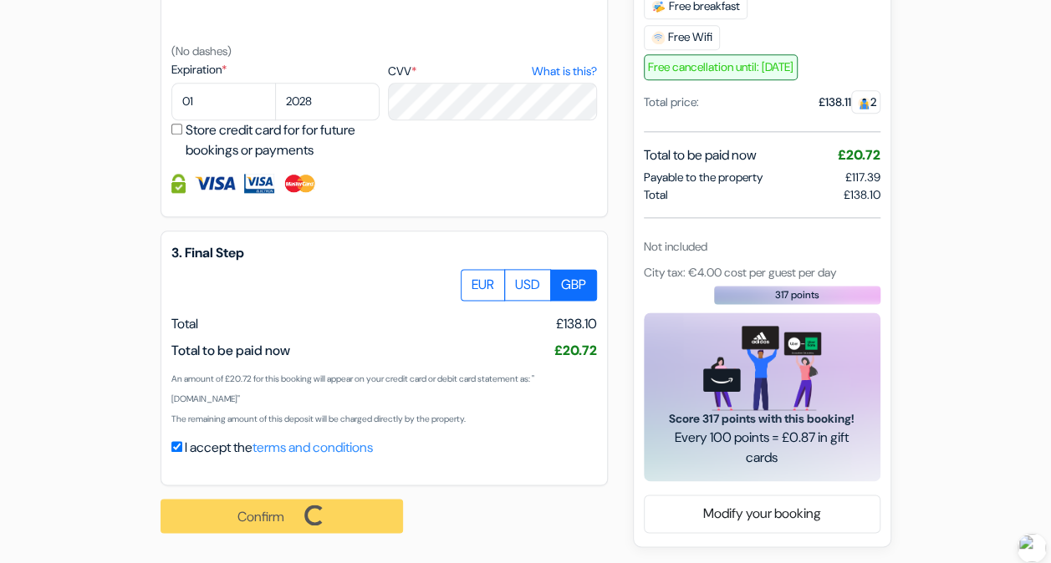
click at [339, 522] on div "Confirm Loading... Processing request ..." at bounding box center [290, 516] width 261 height 61
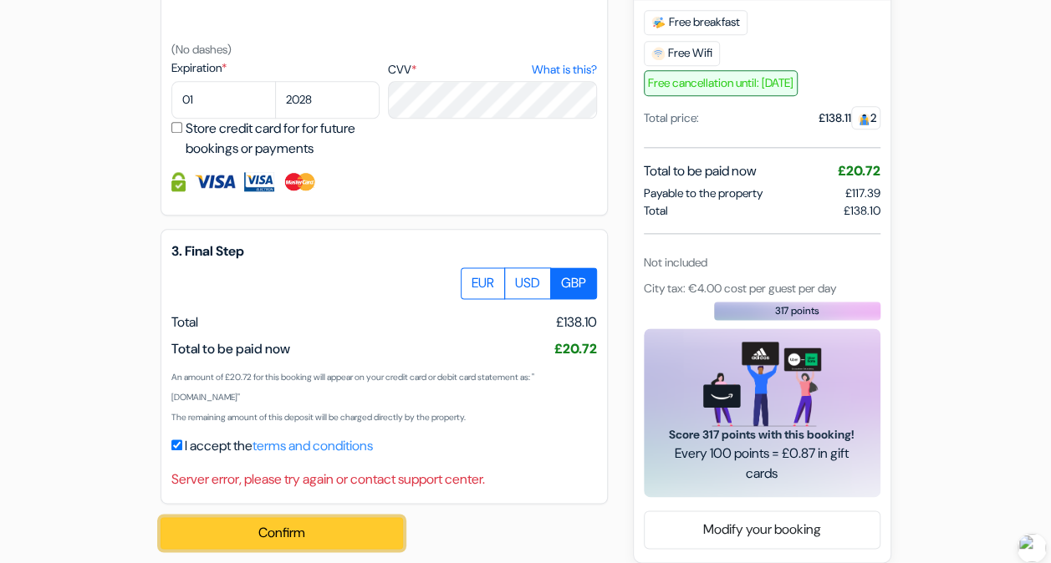
click at [337, 538] on button "Confirm Loading..." at bounding box center [281, 533] width 242 height 32
click at [256, 539] on button "Confirm Loading..." at bounding box center [281, 533] width 242 height 32
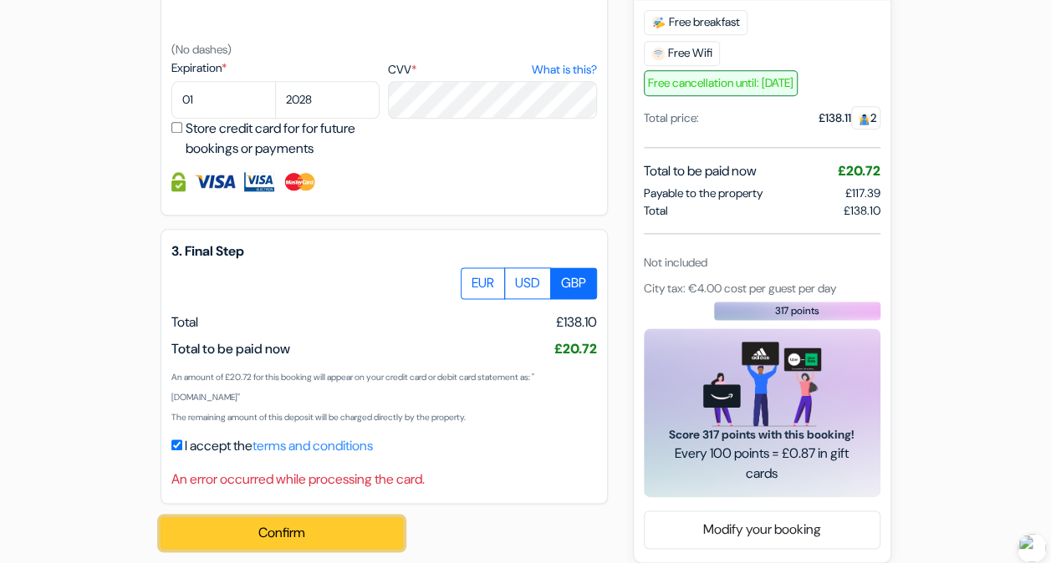
click at [318, 537] on button "Confirm Loading..." at bounding box center [281, 533] width 242 height 32
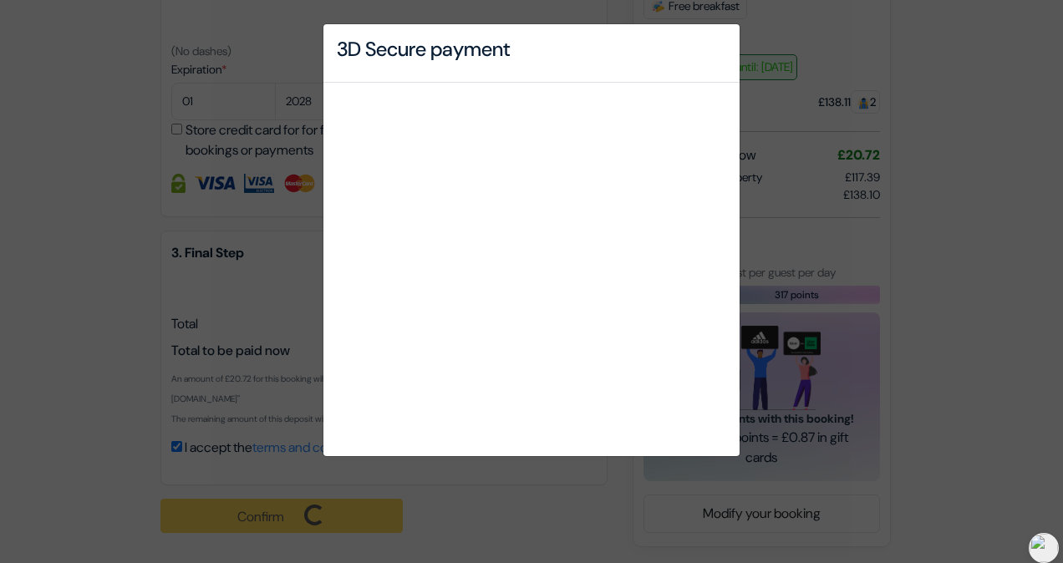
click at [943, 321] on div "3D Secure payment" at bounding box center [531, 281] width 1063 height 563
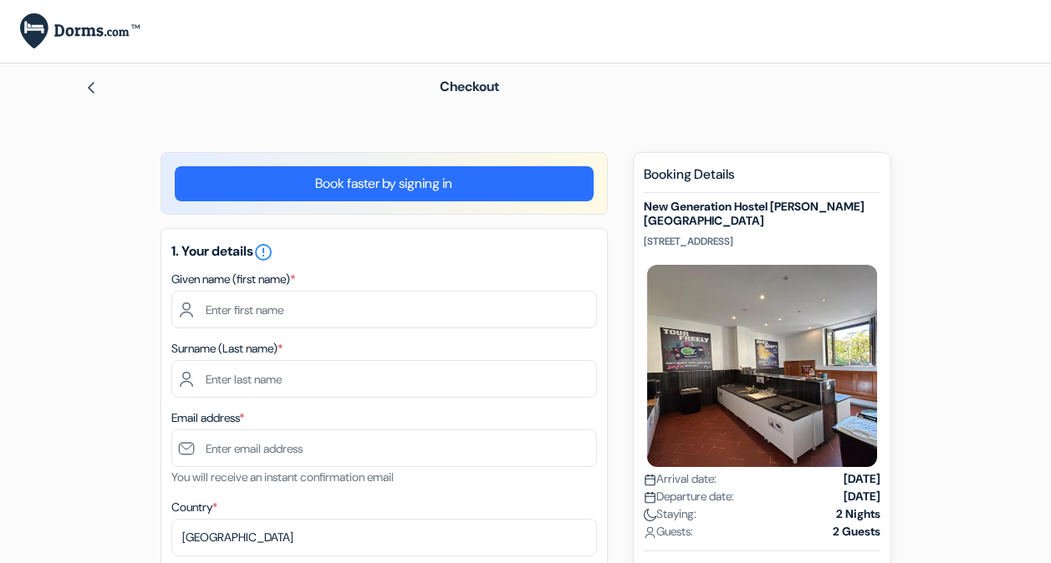
select select "256"
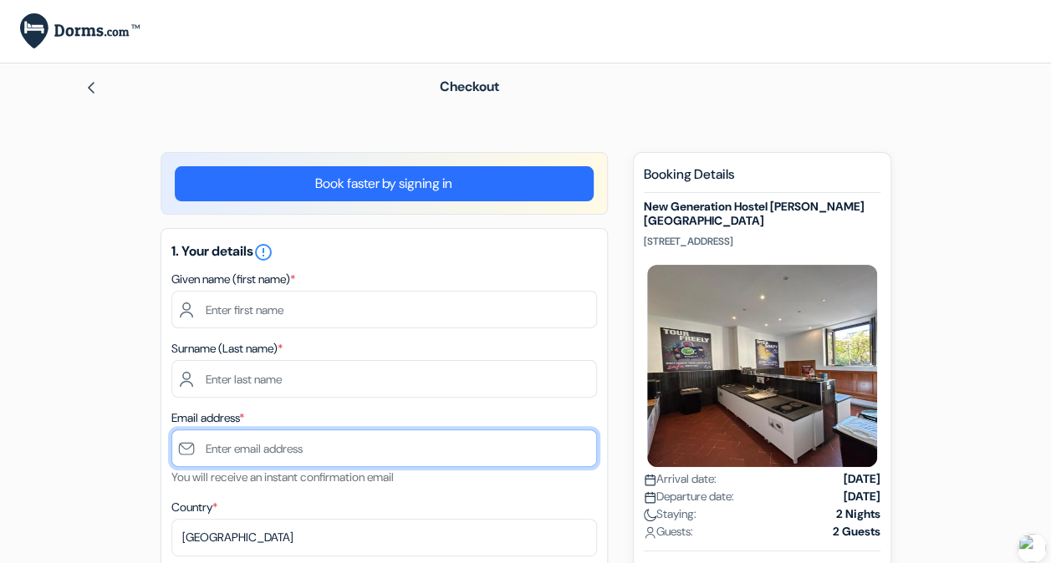
drag, startPoint x: 323, startPoint y: 373, endPoint x: 316, endPoint y: 451, distance: 78.9
click at [316, 451] on input "text" at bounding box center [383, 449] width 425 height 38
